Goal: Find specific page/section: Find specific page/section

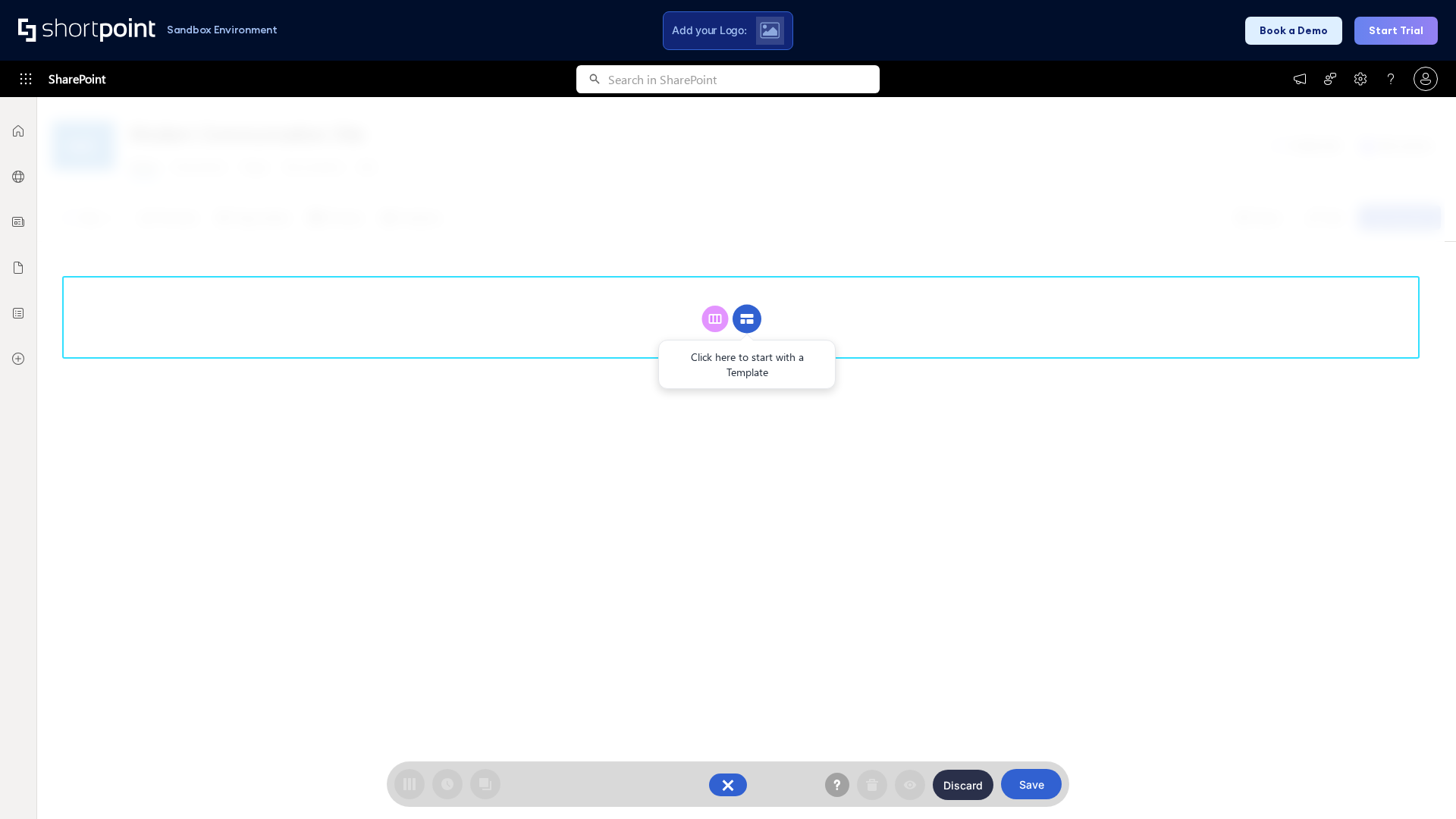
click at [747, 319] on circle at bounding box center [747, 319] width 29 height 29
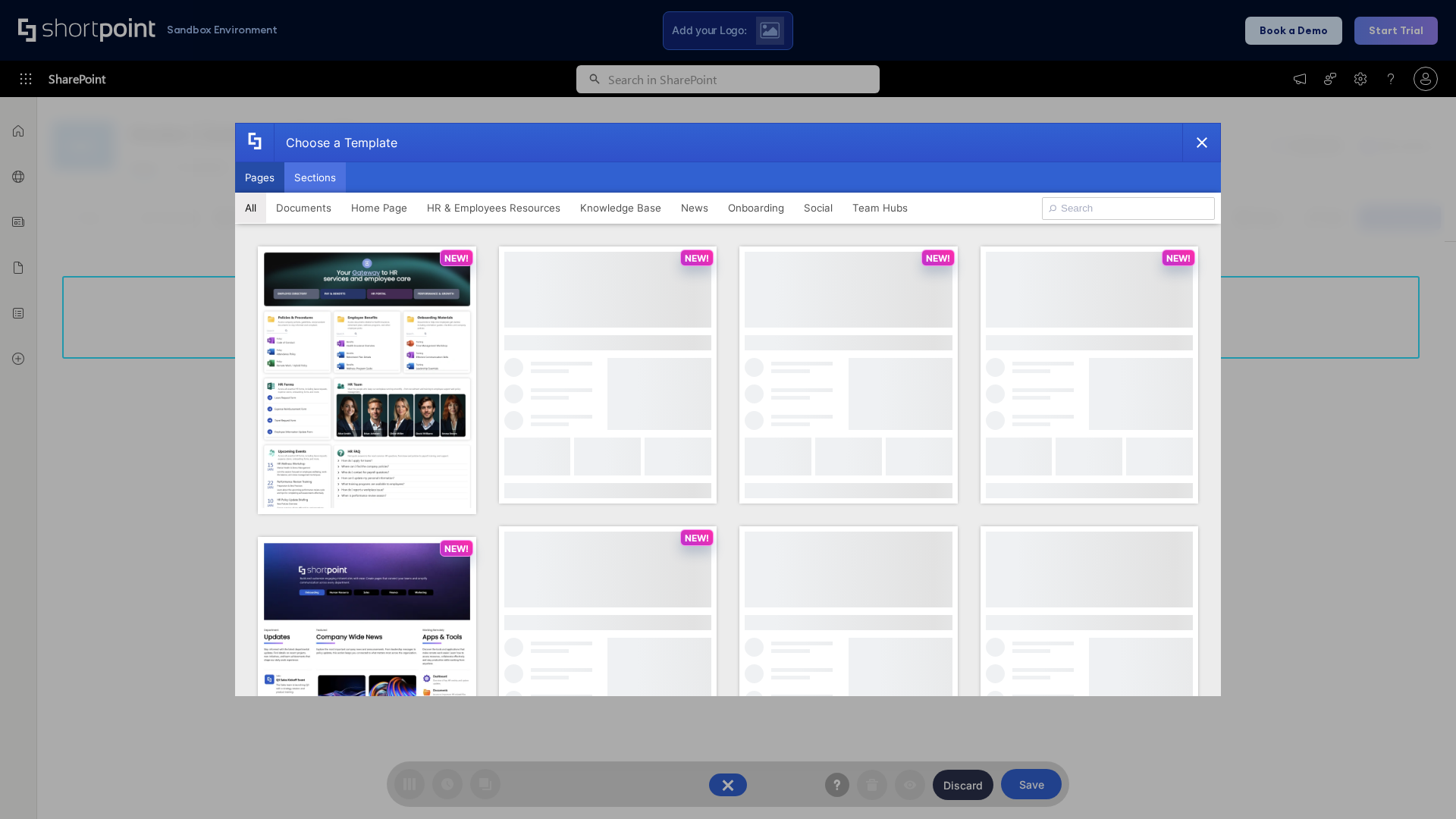
click at [314, 177] on button "Sections" at bounding box center [315, 177] width 61 height 31
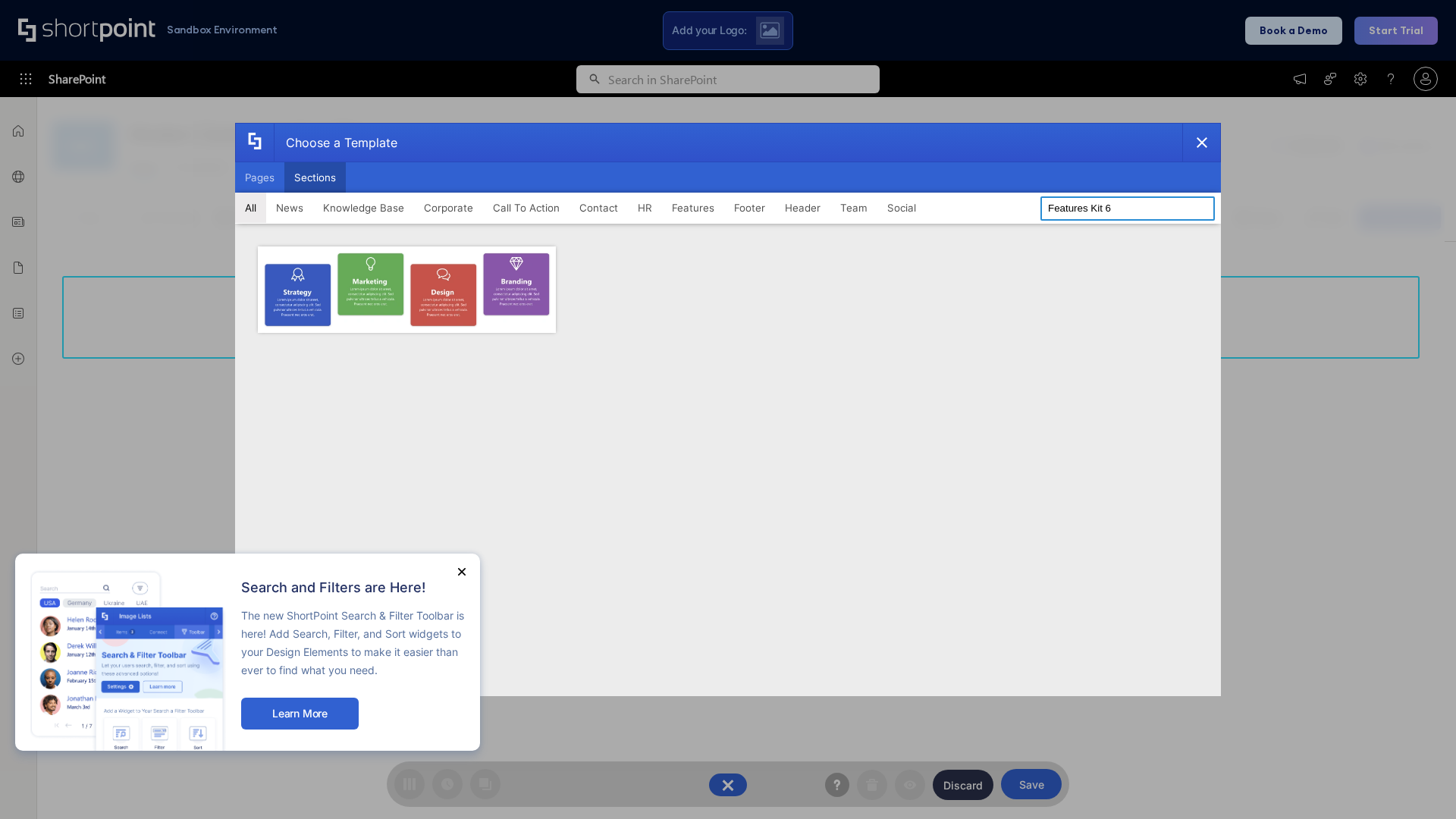
type input "Features Kit 6"
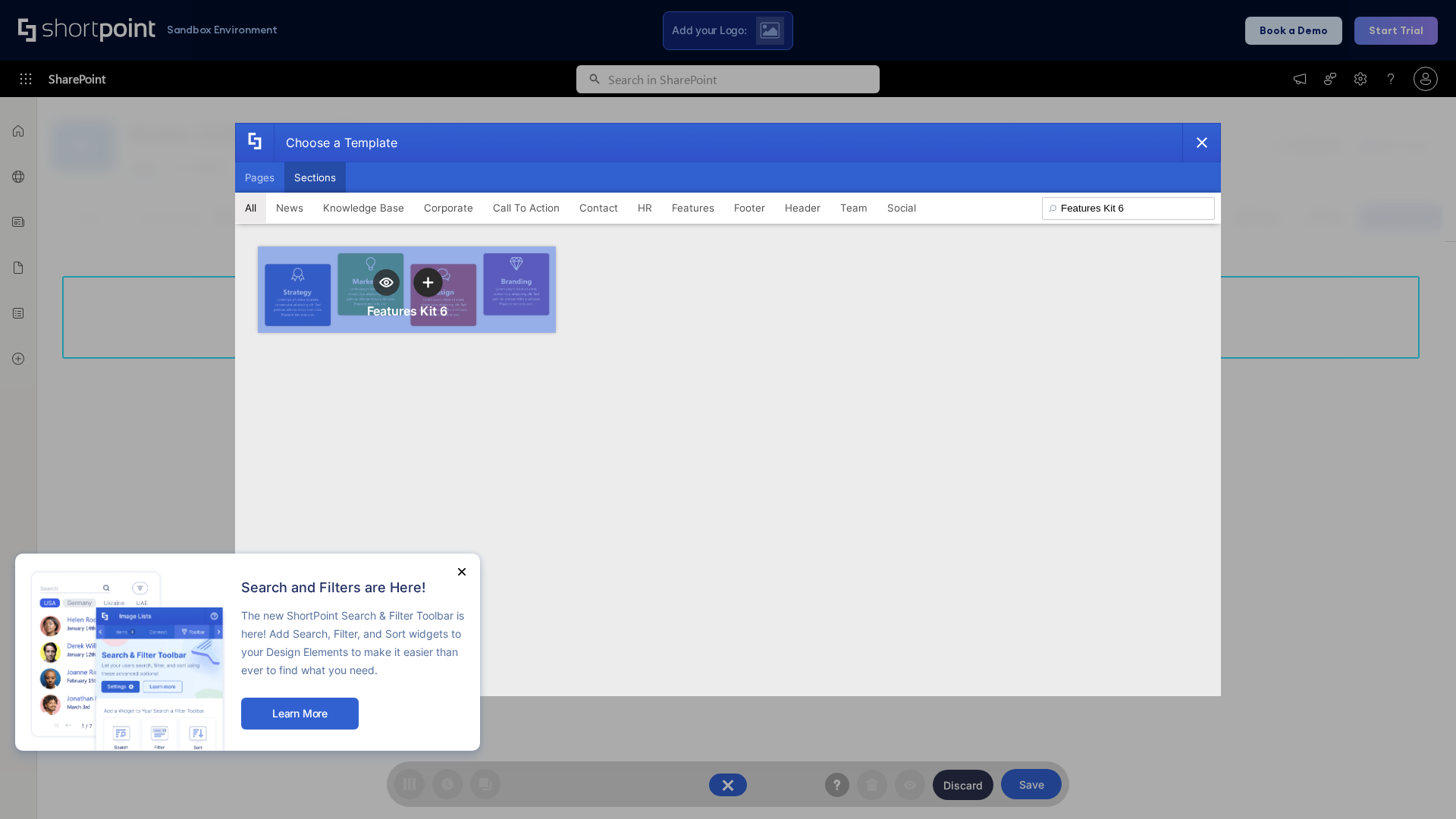
click at [428, 282] on icon "template selector" at bounding box center [427, 281] width 10 height 10
